Goal: Task Accomplishment & Management: Use online tool/utility

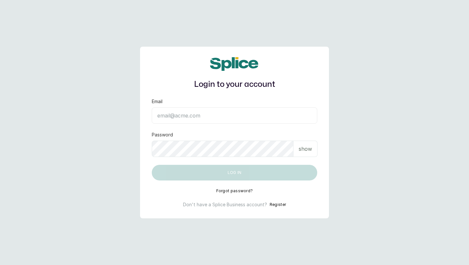
type input "[EMAIL_ADDRESS][DOMAIN_NAME]"
click at [219, 173] on button "Log in" at bounding box center [235, 173] width 166 height 16
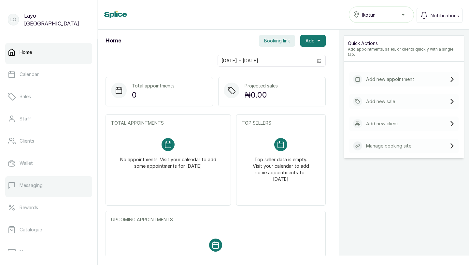
click at [41, 184] on p "Messaging" at bounding box center [31, 185] width 23 height 7
